Goal: Task Accomplishment & Management: Manage account settings

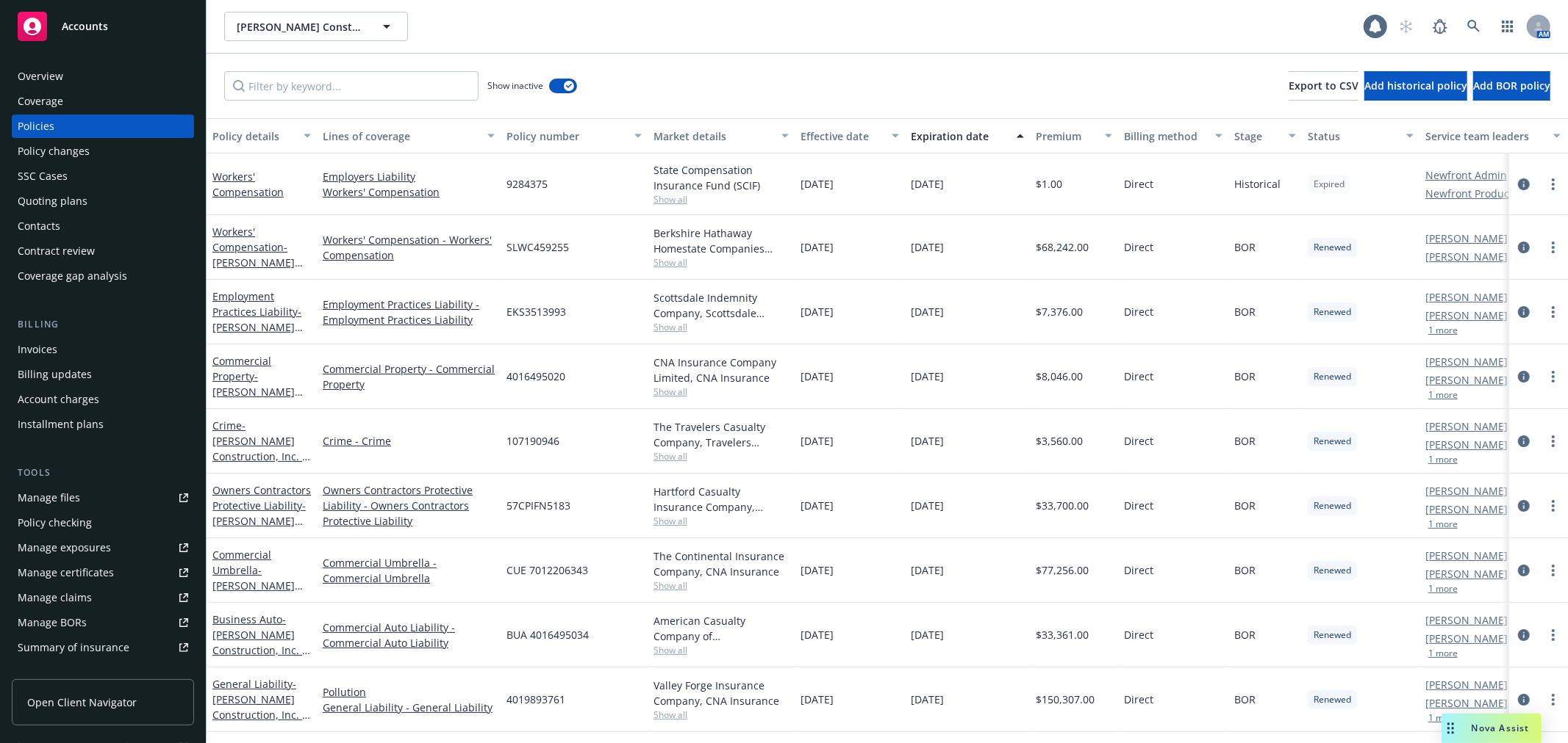
click at [309, 9] on div "Slatter Construction, Inc. Slatter Construction, Inc. 1 AM" at bounding box center [886, 26] width 1361 height 52
click at [307, 19] on span "[PERSON_NAME] Construction, Inc." at bounding box center [300, 27] width 127 height 16
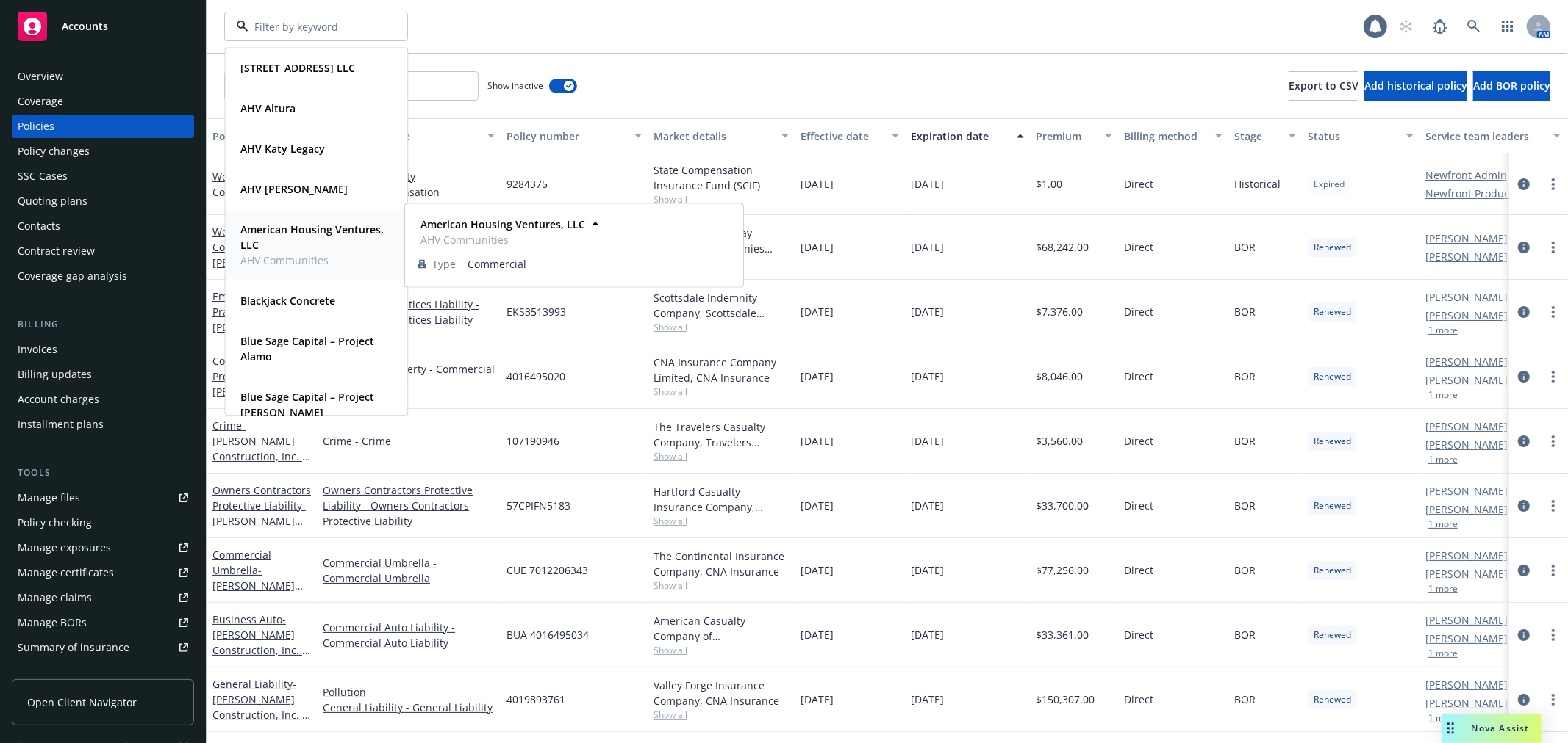
click at [309, 247] on strong "American Housing Ventures, LLC" at bounding box center [312, 238] width 144 height 29
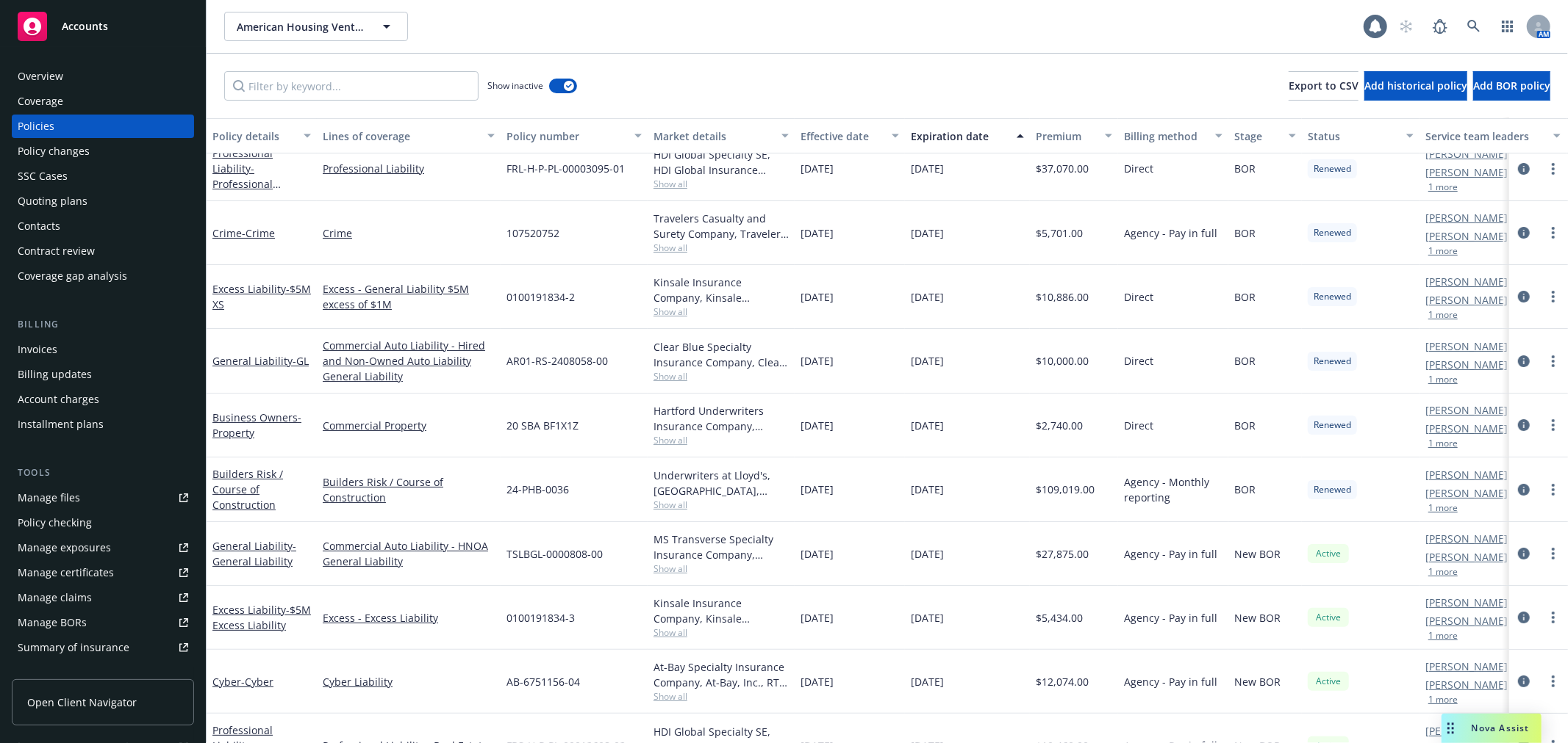
scroll to position [82, 0]
click at [241, 354] on link "General Liability - GL" at bounding box center [261, 360] width 97 height 14
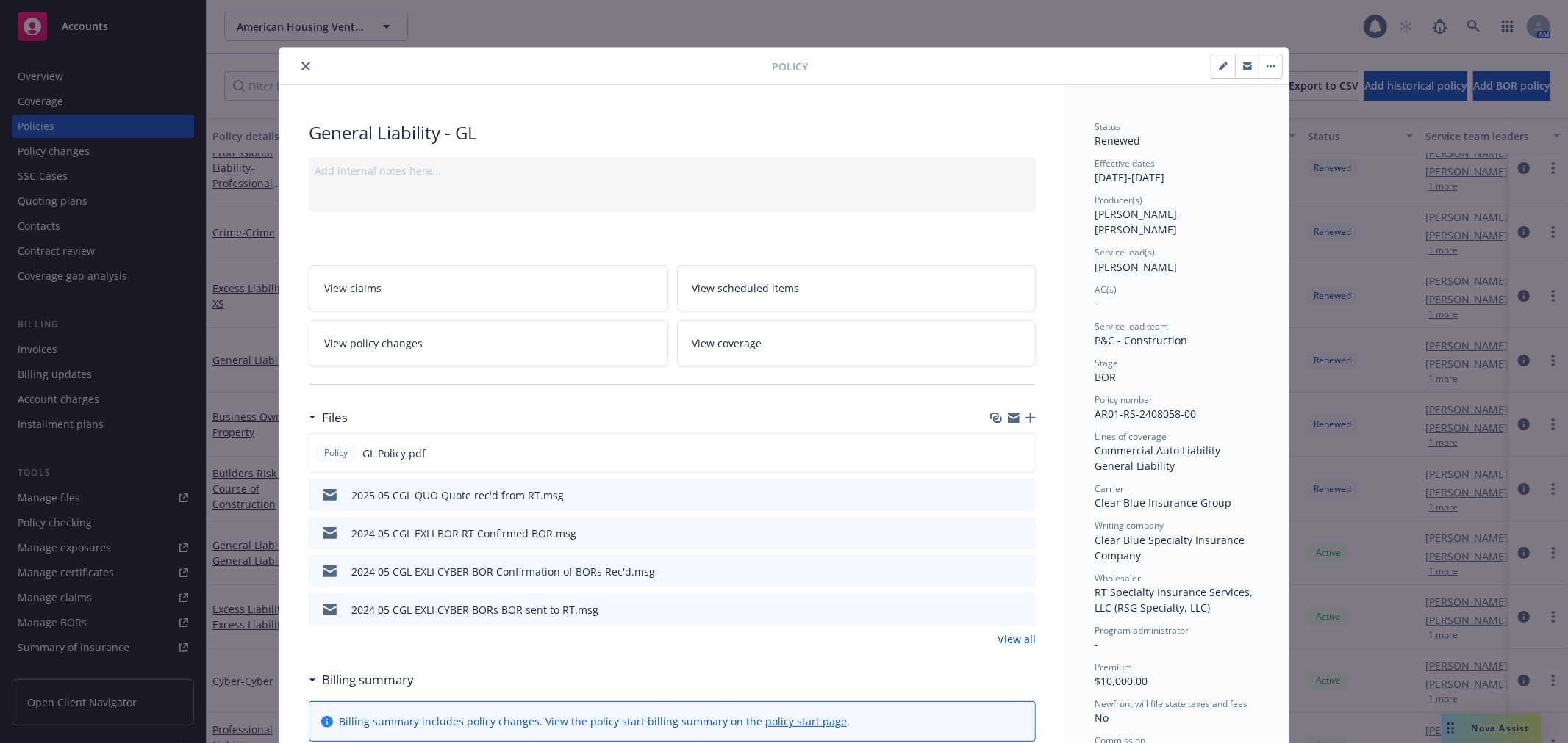
click at [1016, 489] on icon "preview file" at bounding box center [1022, 493] width 13 height 10
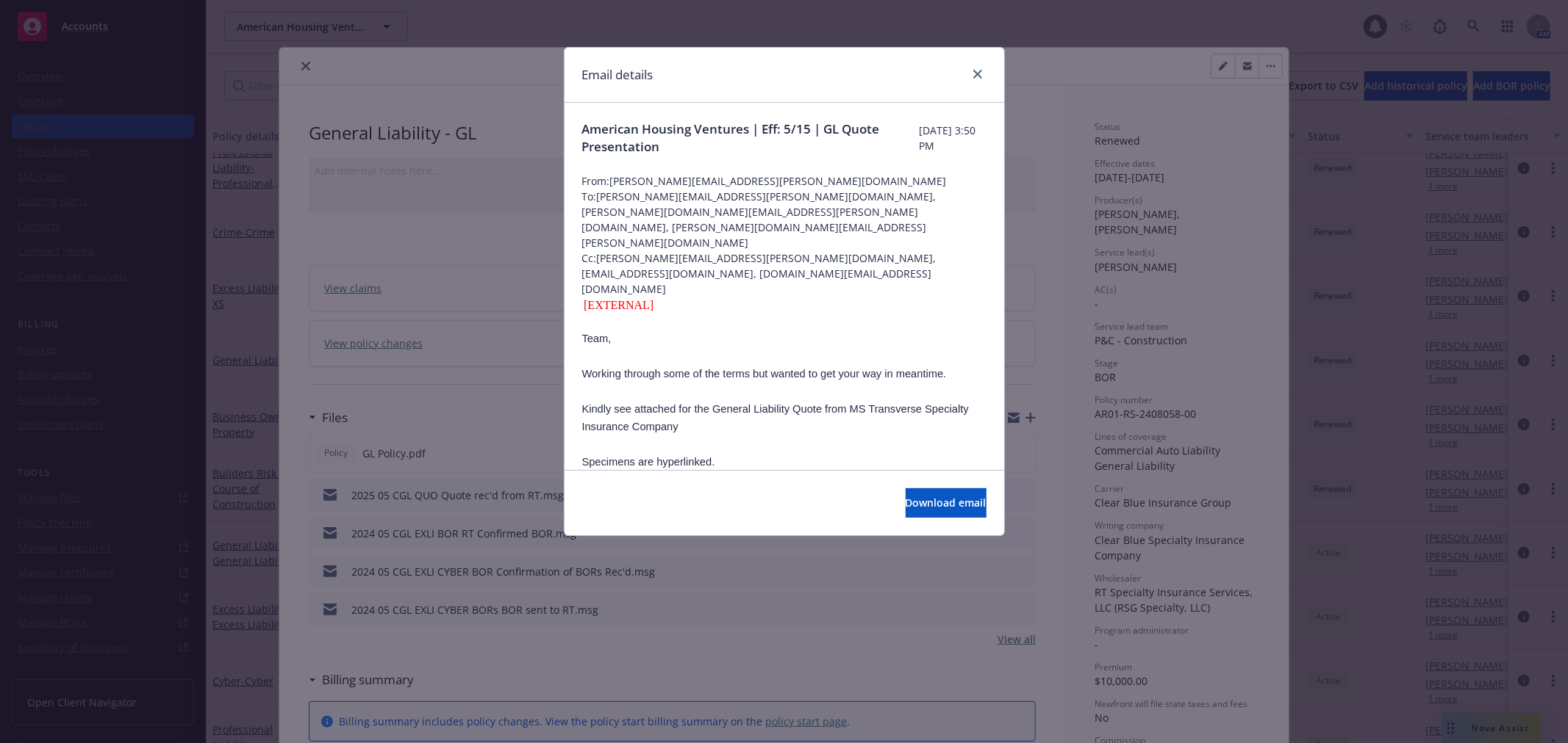
click at [983, 67] on div at bounding box center [975, 75] width 24 height 19
drag, startPoint x: 976, startPoint y: 71, endPoint x: 797, endPoint y: 71, distance: 179.0
click at [976, 71] on icon "close" at bounding box center [977, 75] width 9 height 9
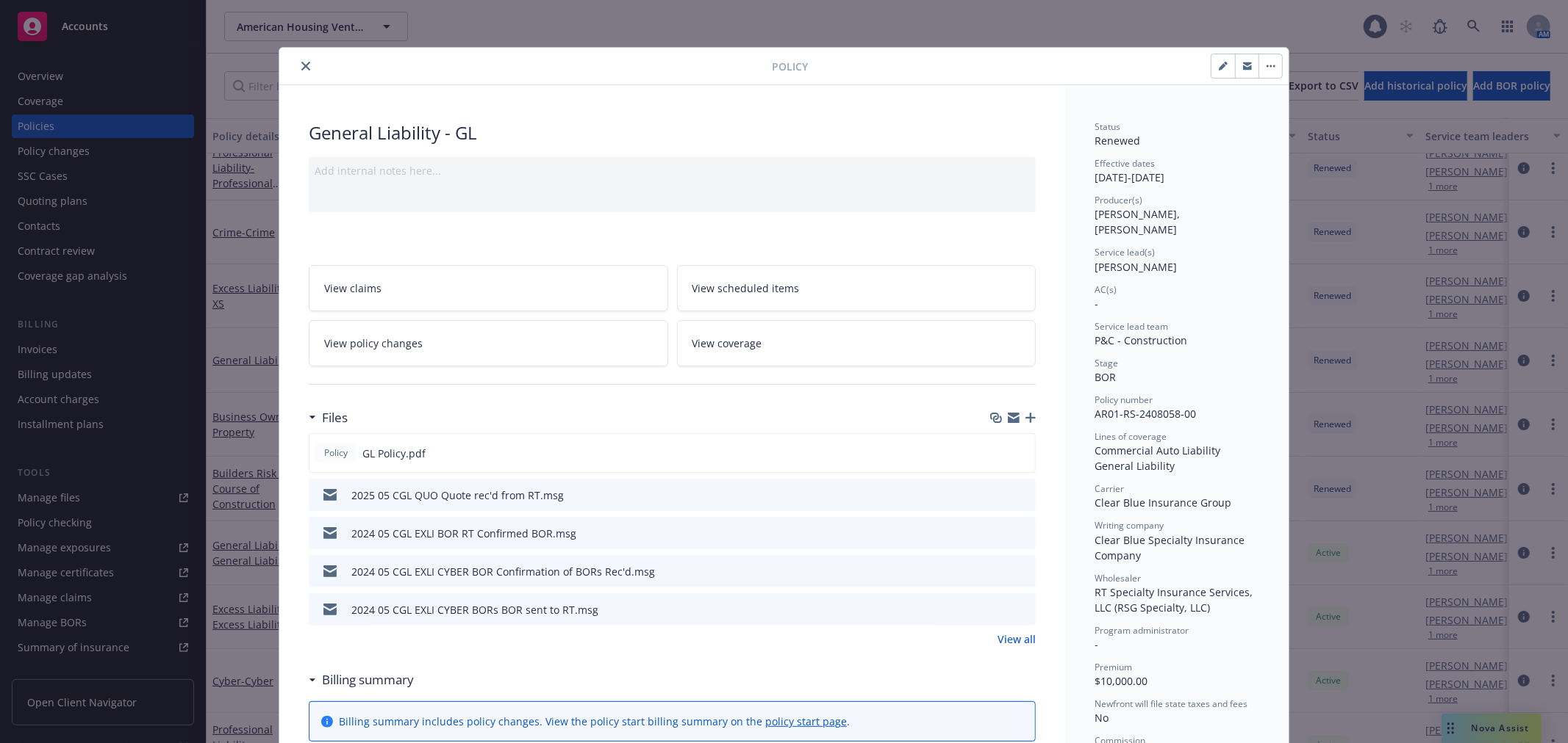
click at [301, 63] on icon "close" at bounding box center [306, 66] width 9 height 9
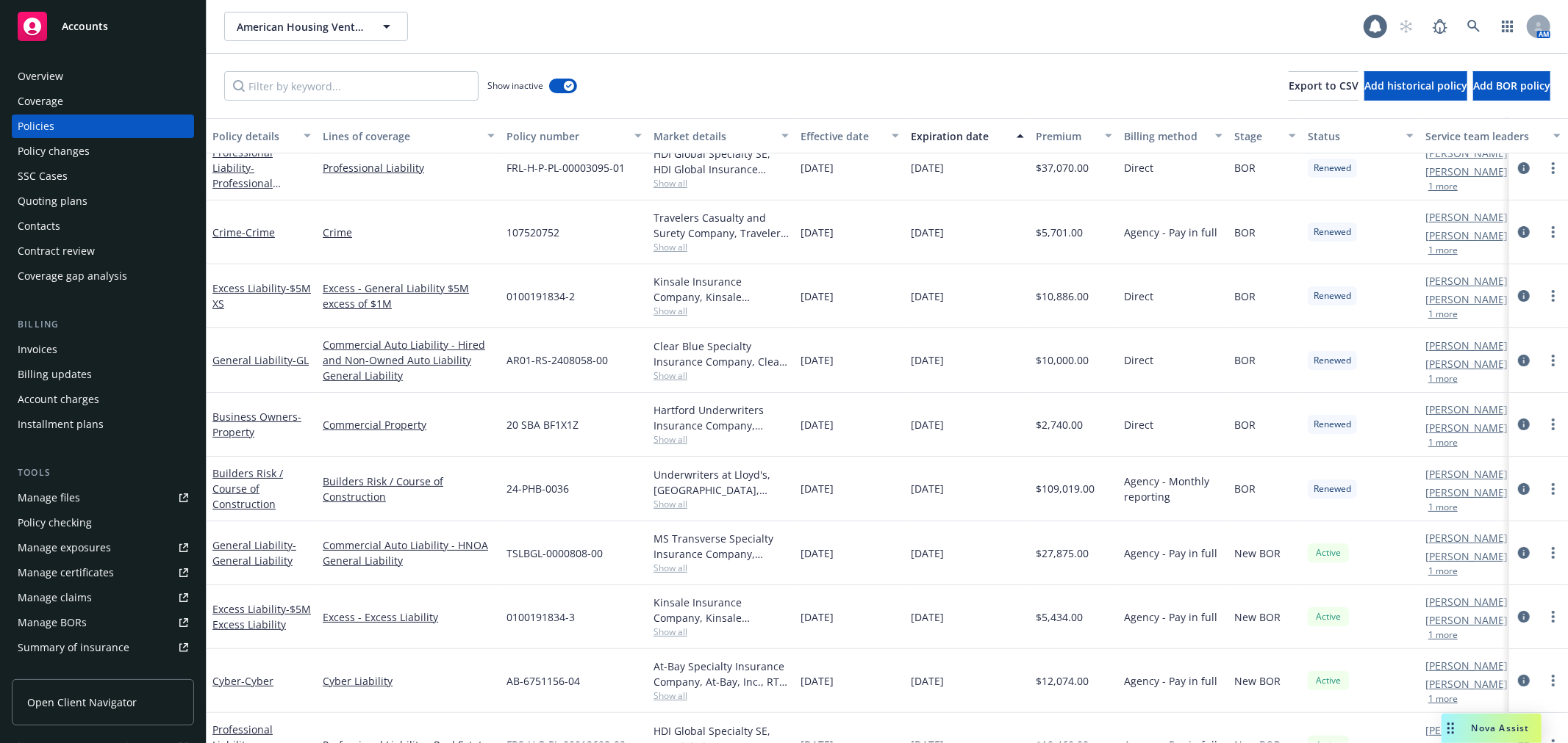
click at [33, 67] on div "Overview" at bounding box center [40, 76] width 45 height 24
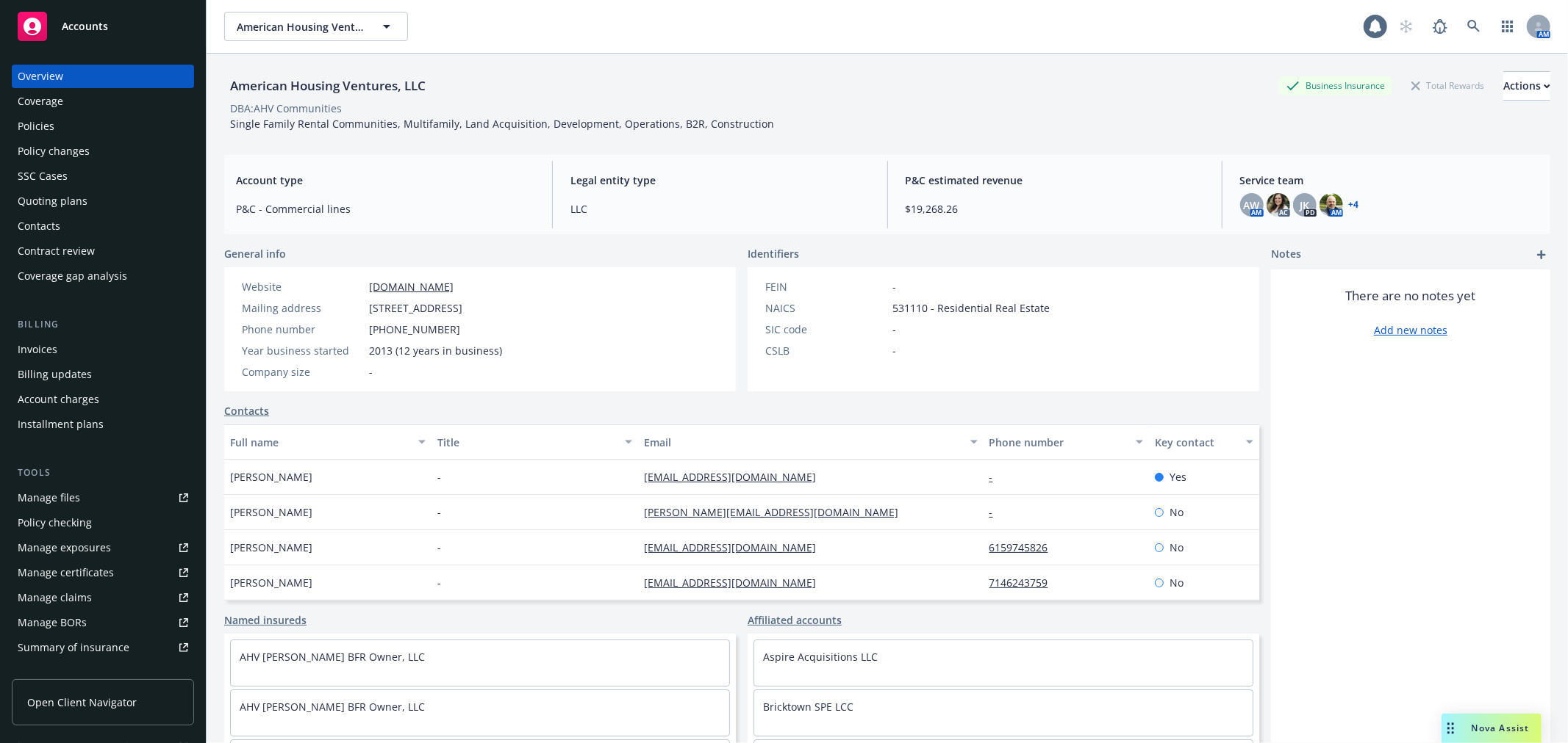
click at [116, 361] on div "Invoices Billing updates Account charges Installment plans" at bounding box center [103, 387] width 182 height 99
click at [118, 355] on div "Invoices" at bounding box center [102, 350] width 170 height 24
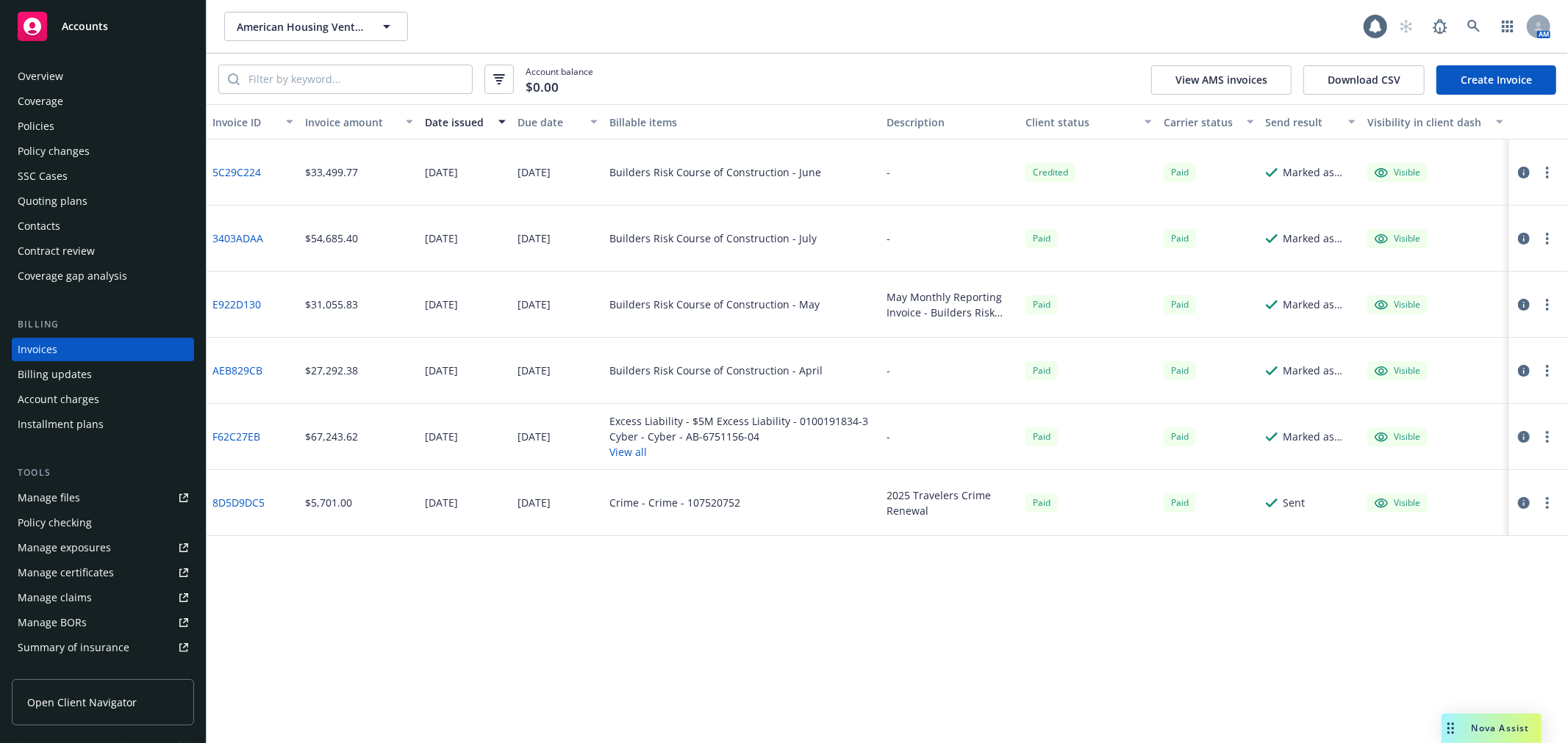
click at [1046, 173] on div "Credited" at bounding box center [1050, 172] width 50 height 18
click at [103, 82] on div "Overview" at bounding box center [102, 76] width 170 height 24
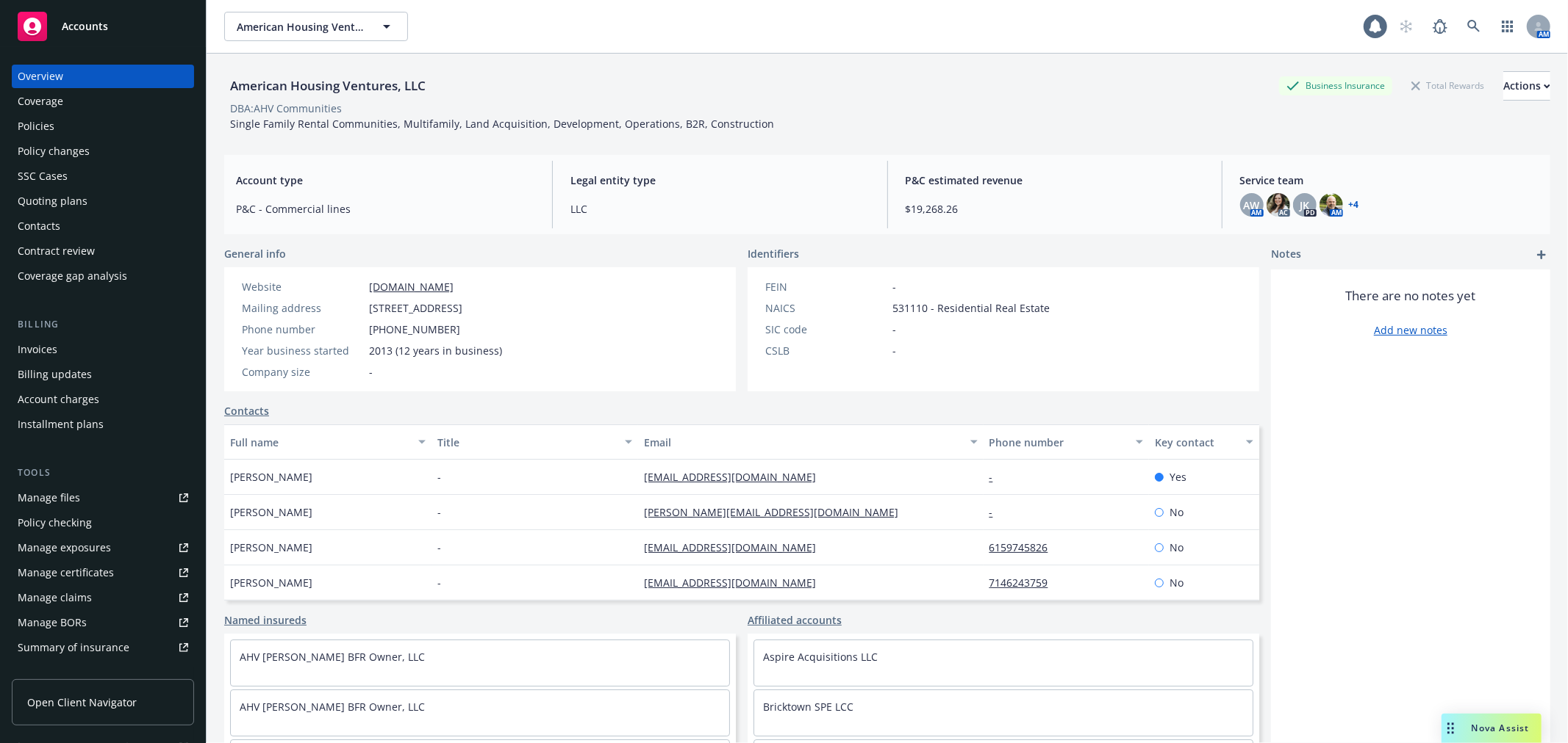
click at [148, 31] on div "Accounts" at bounding box center [102, 27] width 170 height 29
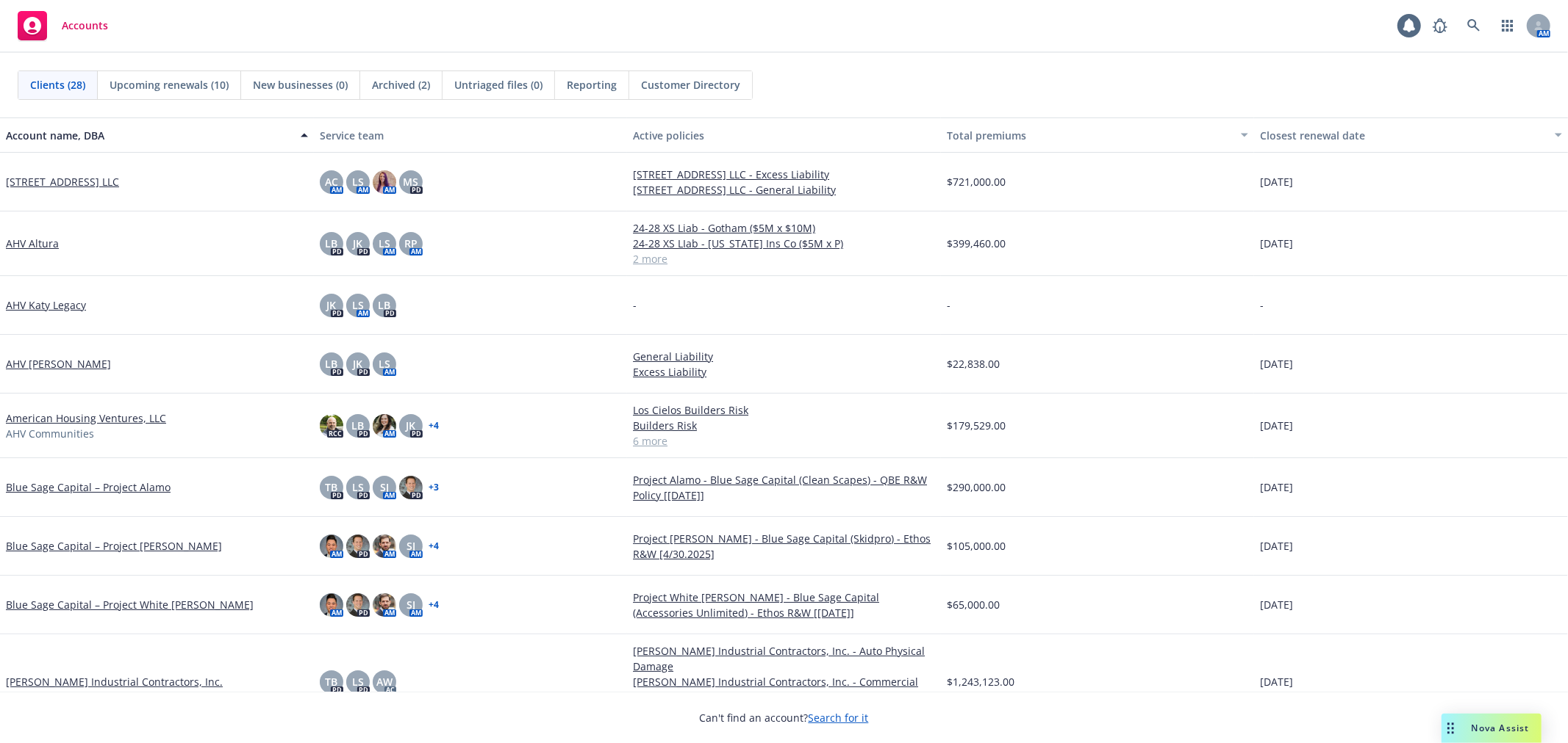
click at [187, 86] on span "Upcoming renewals (10)" at bounding box center [169, 85] width 119 height 16
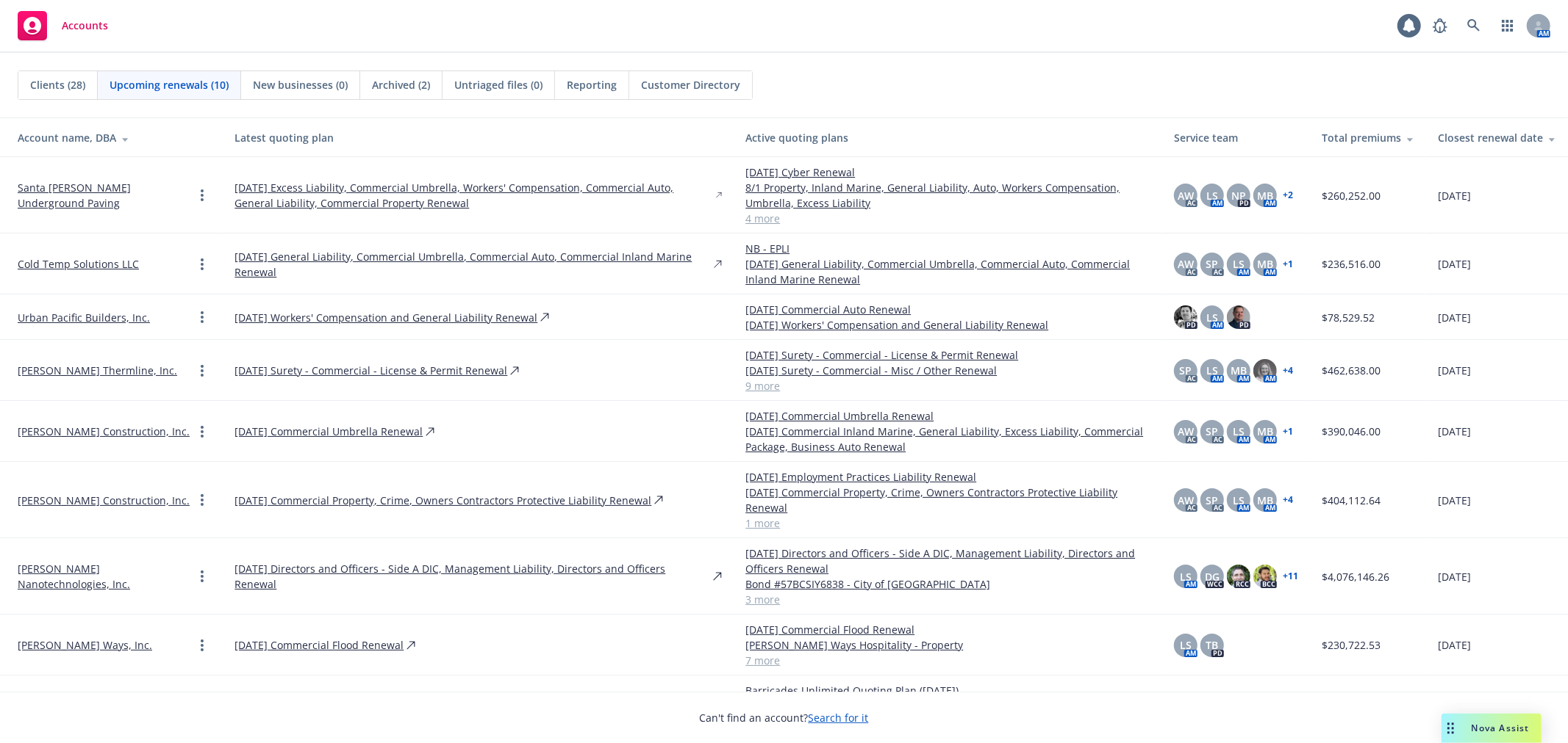
click at [66, 500] on link "[PERSON_NAME] Construction, Inc." at bounding box center [103, 500] width 172 height 16
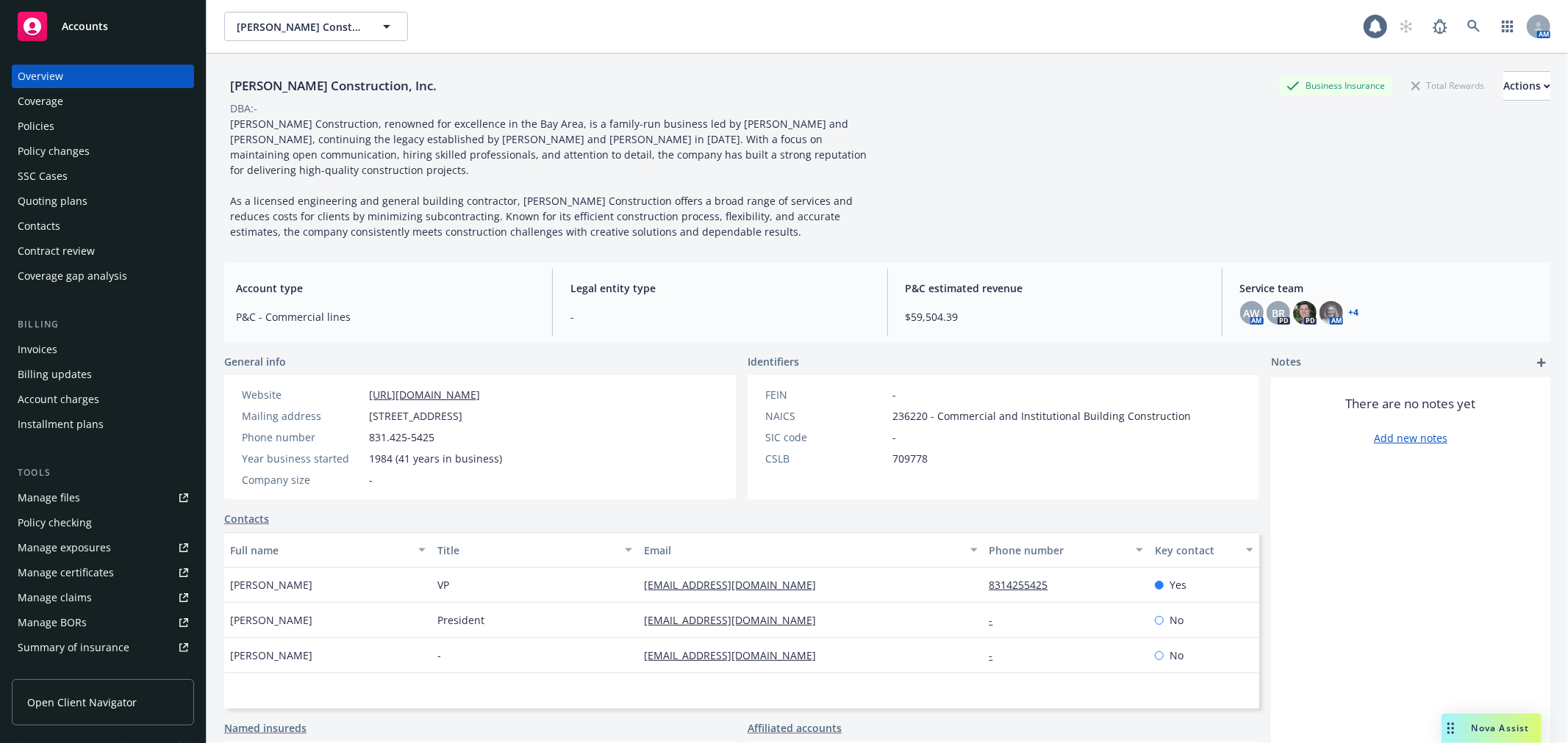
click at [84, 580] on div "Manage certificates" at bounding box center [65, 573] width 97 height 24
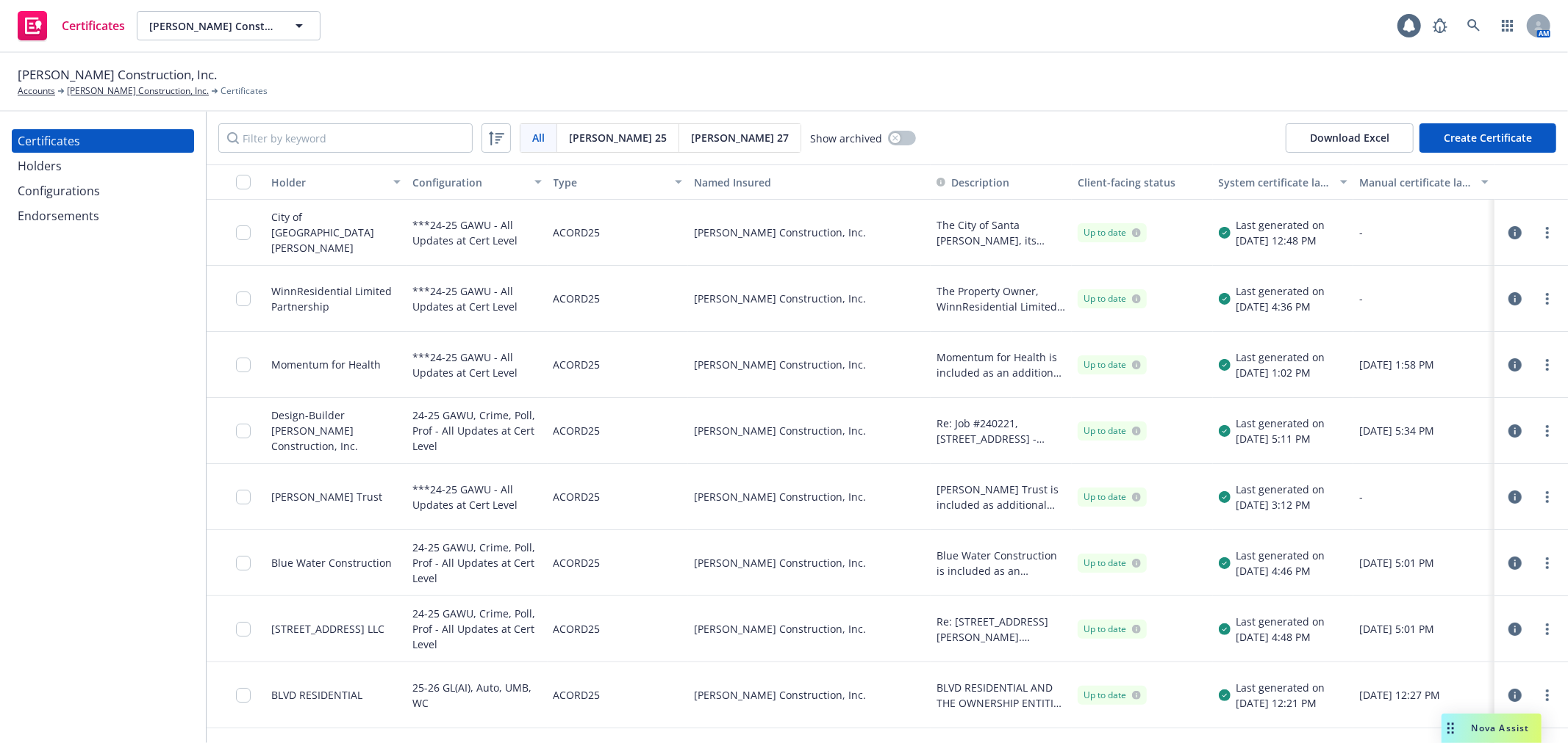
click at [1068, 129] on div "All All Acord 25 Acord 27 Show archived Download Excel Create Certificate" at bounding box center [886, 137] width 1361 height 52
click at [790, 145] on div "All All Acord 25 Acord 27 Show archived" at bounding box center [567, 138] width 697 height 29
click at [888, 144] on button "button" at bounding box center [902, 138] width 28 height 15
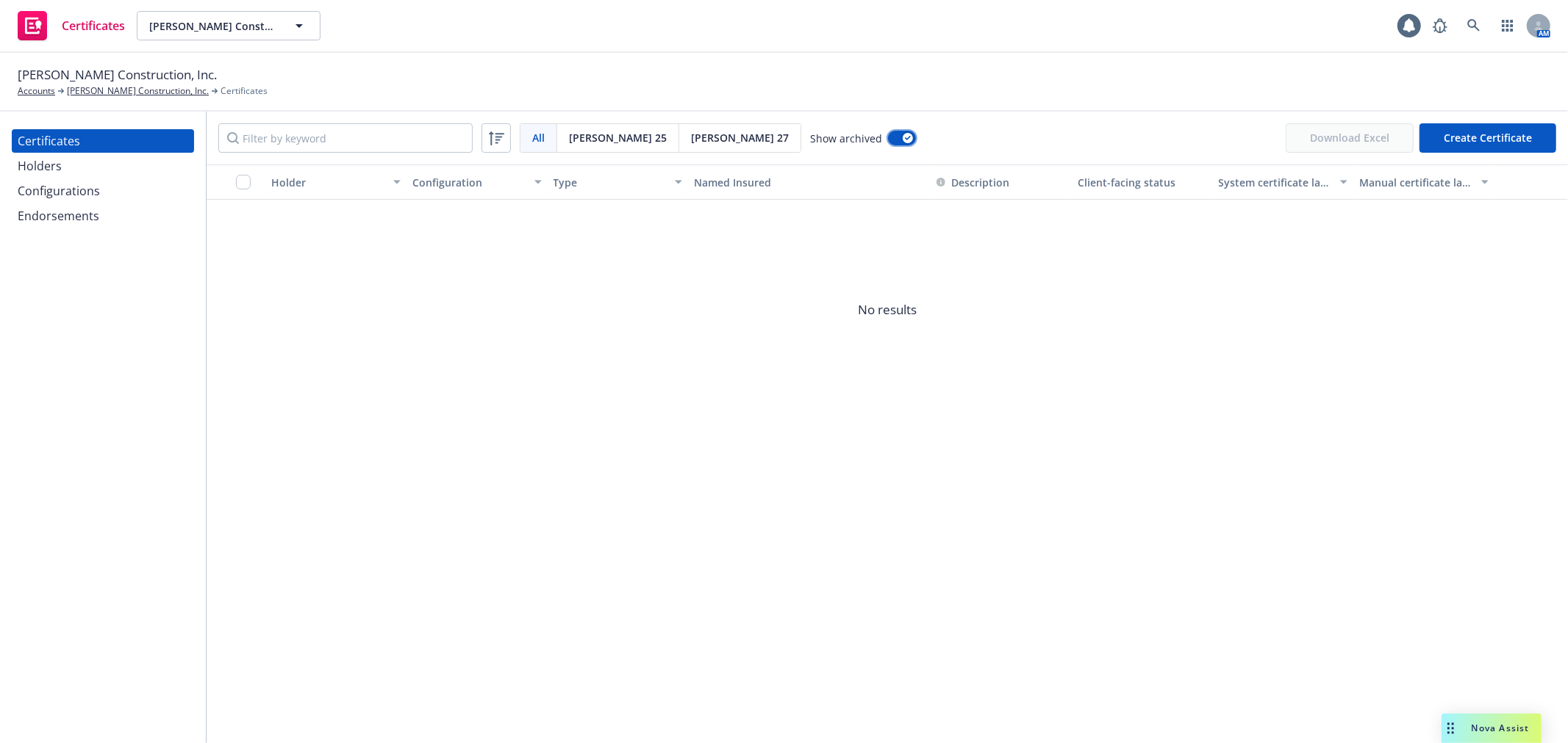
click at [903, 137] on div "button" at bounding box center [907, 137] width 10 height 10
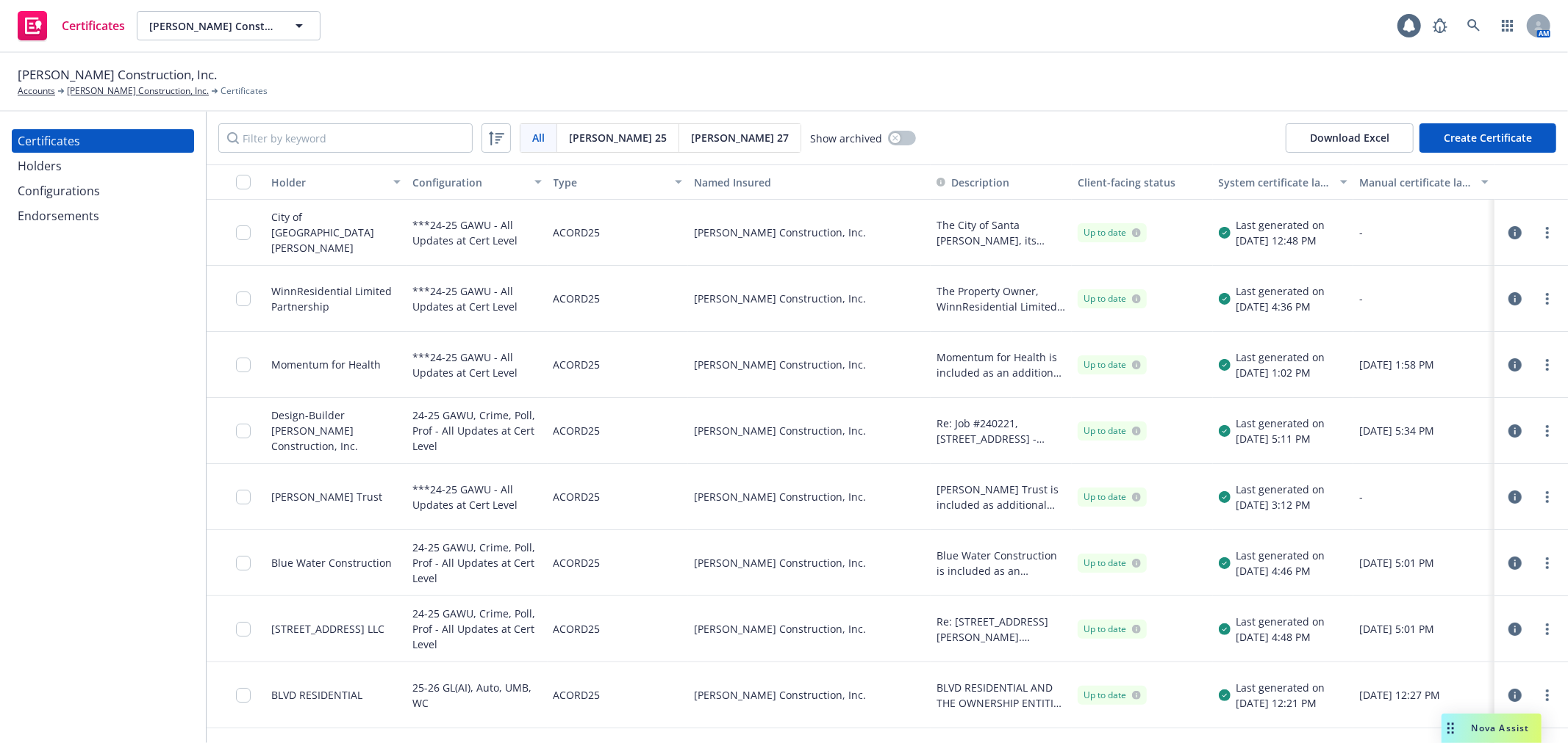
click at [152, 186] on div "Configurations" at bounding box center [102, 192] width 170 height 24
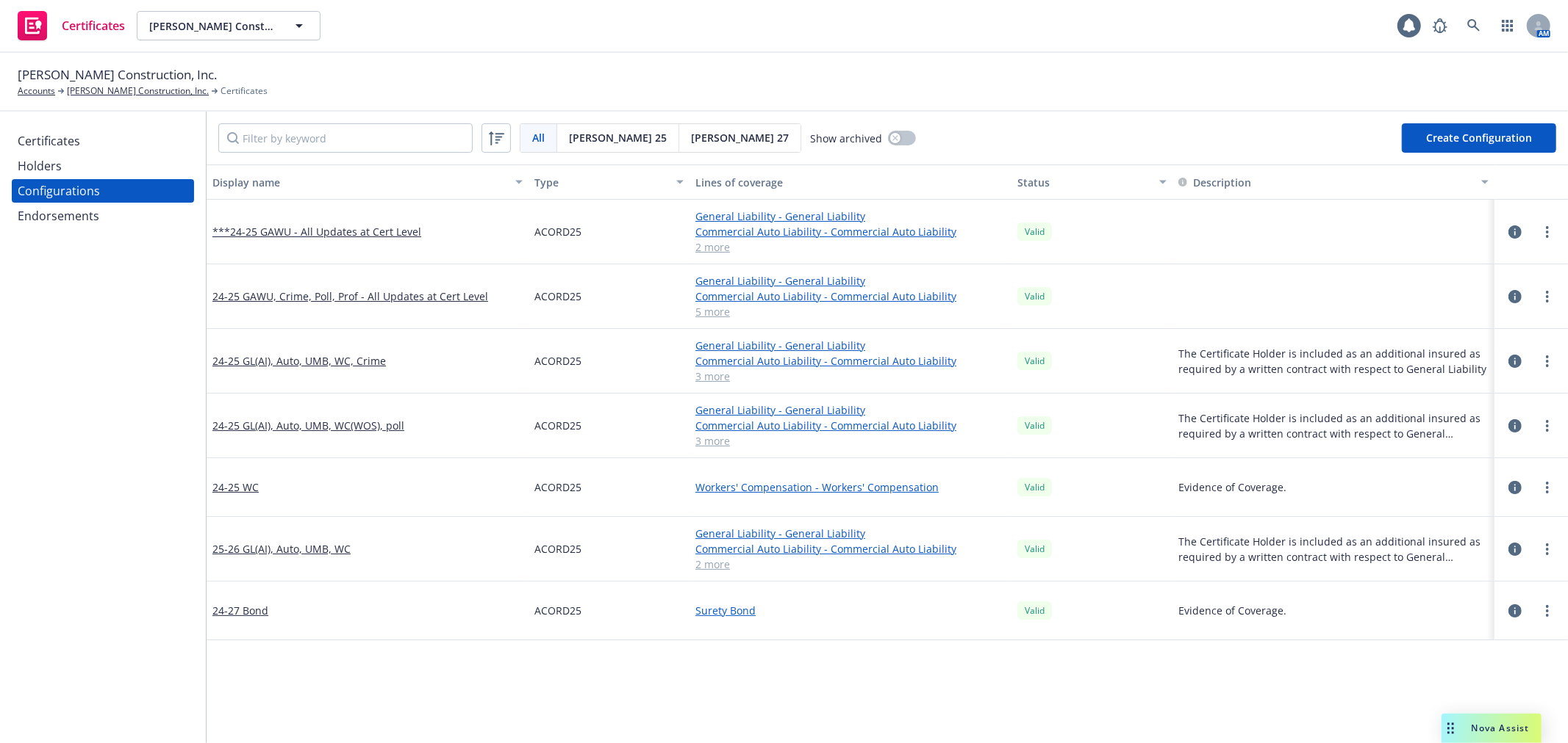
click at [141, 138] on div "Certificates" at bounding box center [102, 141] width 170 height 24
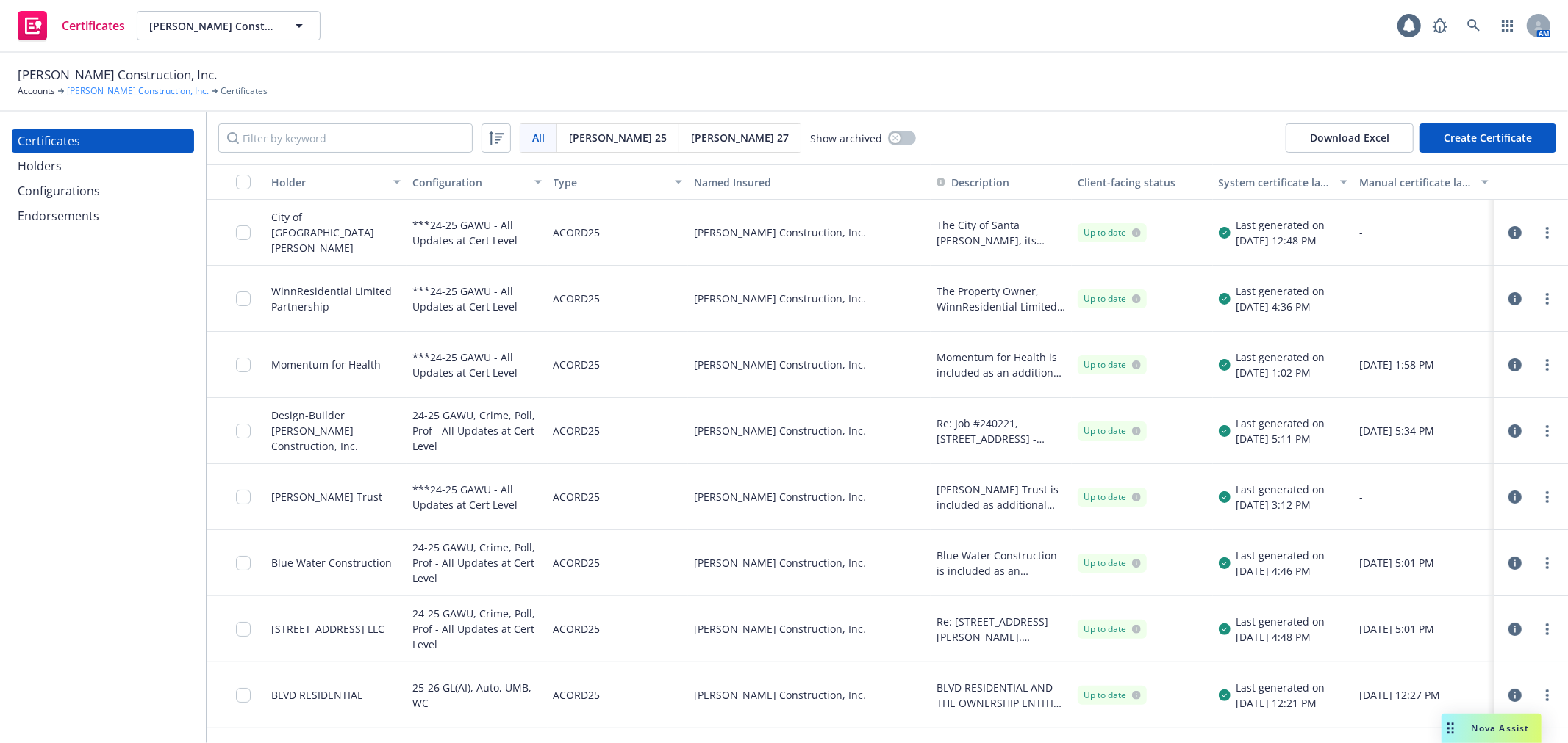
click at [111, 90] on link "[PERSON_NAME] Construction, Inc." at bounding box center [138, 91] width 142 height 13
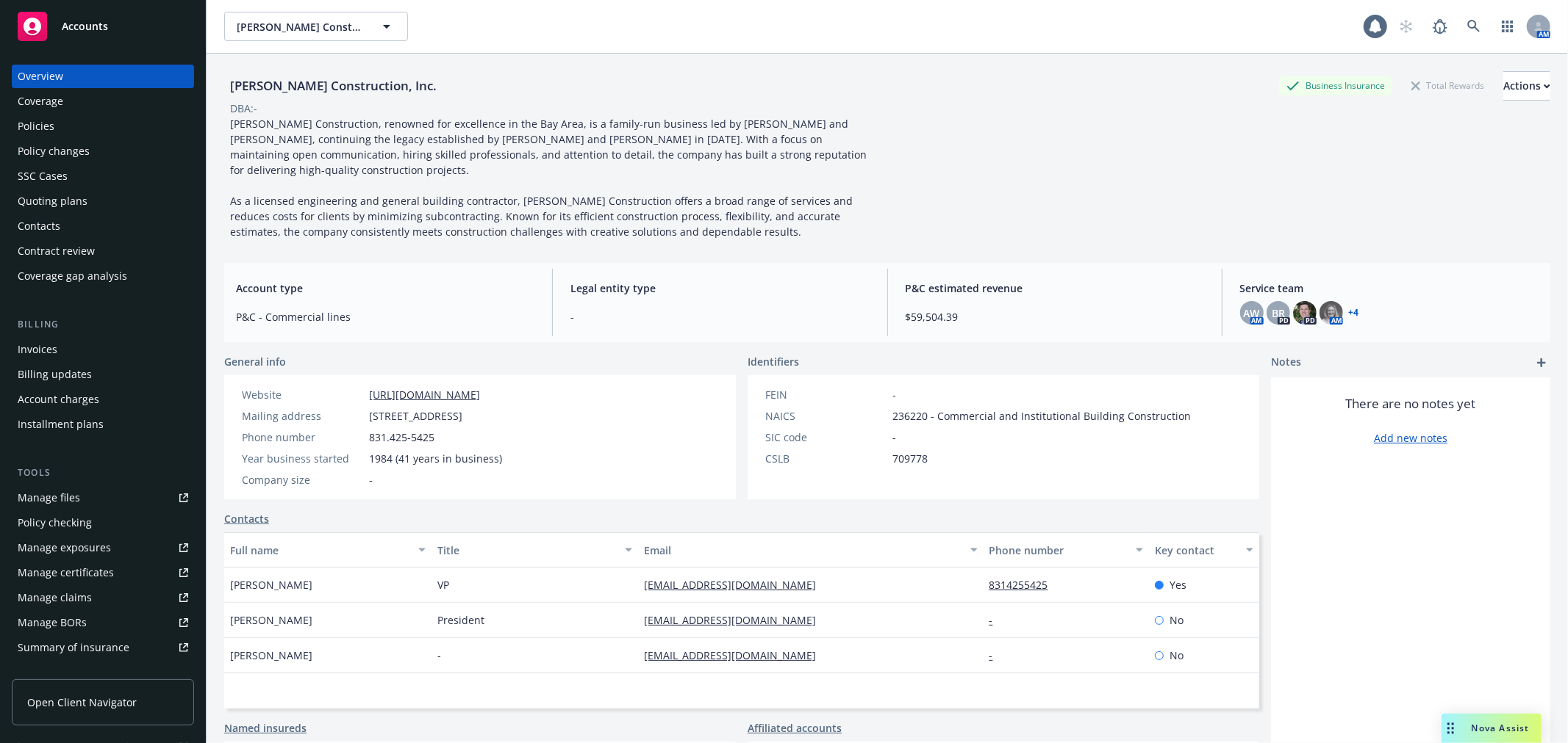
click at [78, 127] on div "Policies" at bounding box center [102, 126] width 170 height 24
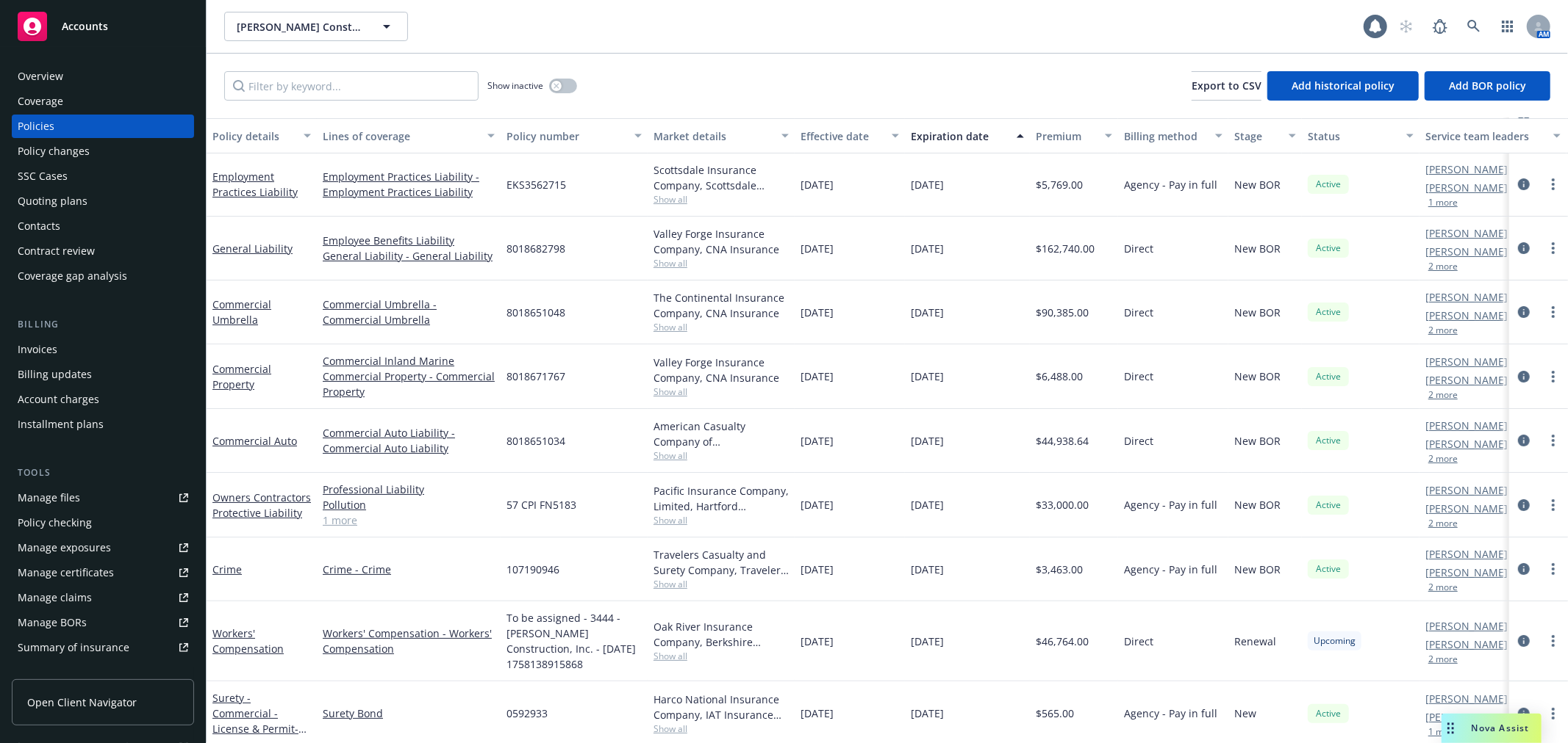
scroll to position [123, 0]
